Goal: Information Seeking & Learning: Learn about a topic

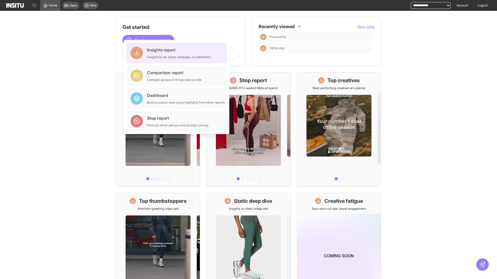
click at [178, 53] on div "Insights report Insights by ad, adset, campaign, or placement" at bounding box center [179, 53] width 64 height 12
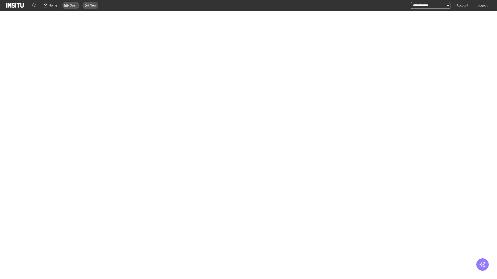
select select "**"
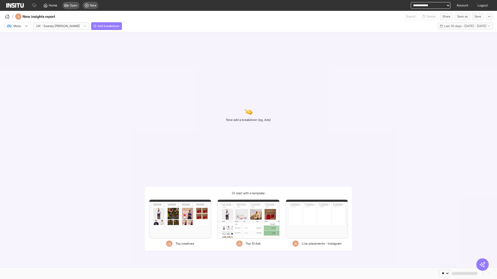
click at [18, 26] on div at bounding box center [14, 26] width 14 height 5
click at [17, 37] on span "Meta" at bounding box center [17, 37] width 7 height 5
click at [98, 26] on span "Add breakdown" at bounding box center [109, 26] width 22 height 4
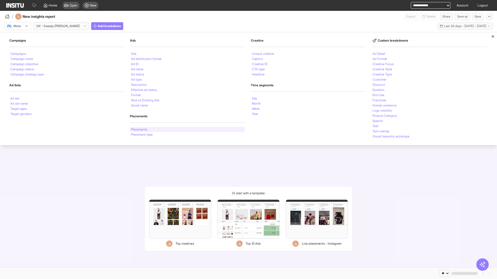
click at [139, 130] on li "Placements" at bounding box center [139, 129] width 16 height 3
